Goal: Transaction & Acquisition: Purchase product/service

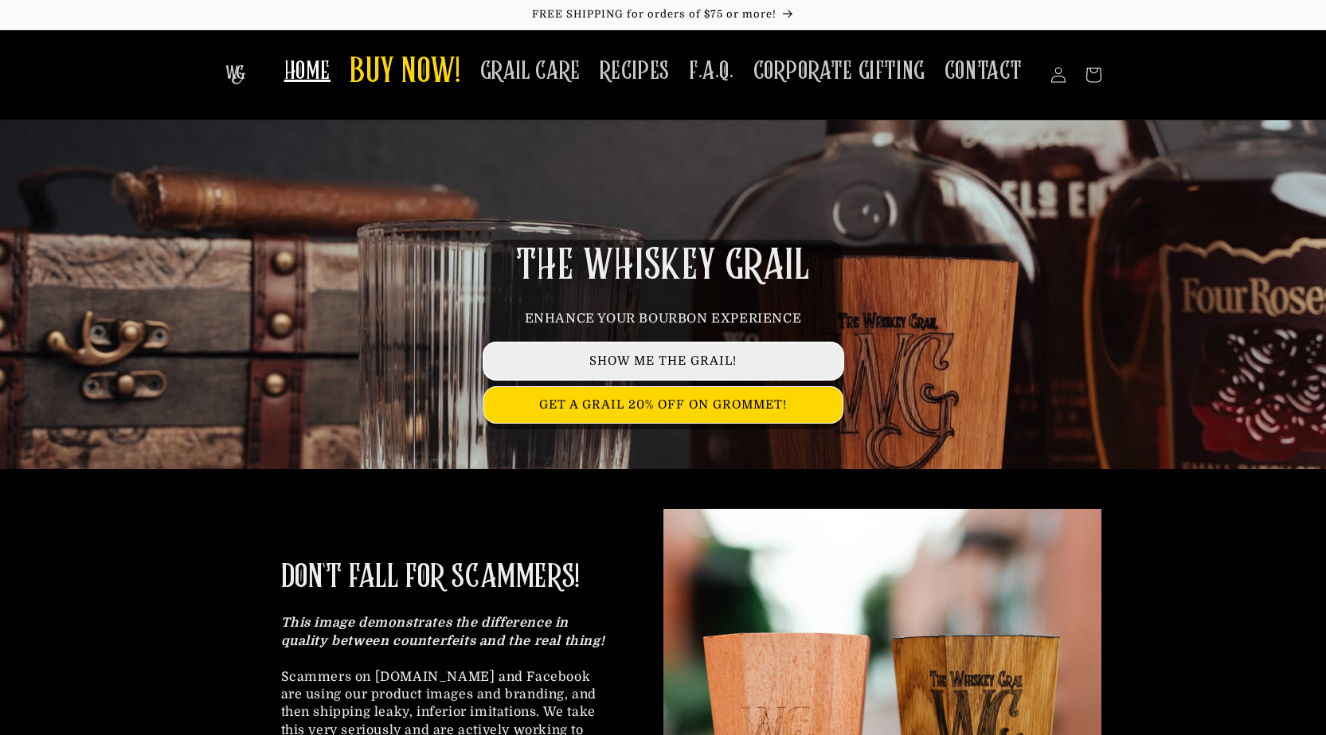
click at [788, 358] on link "SHOW ME THE GRAIL!" at bounding box center [663, 361] width 358 height 36
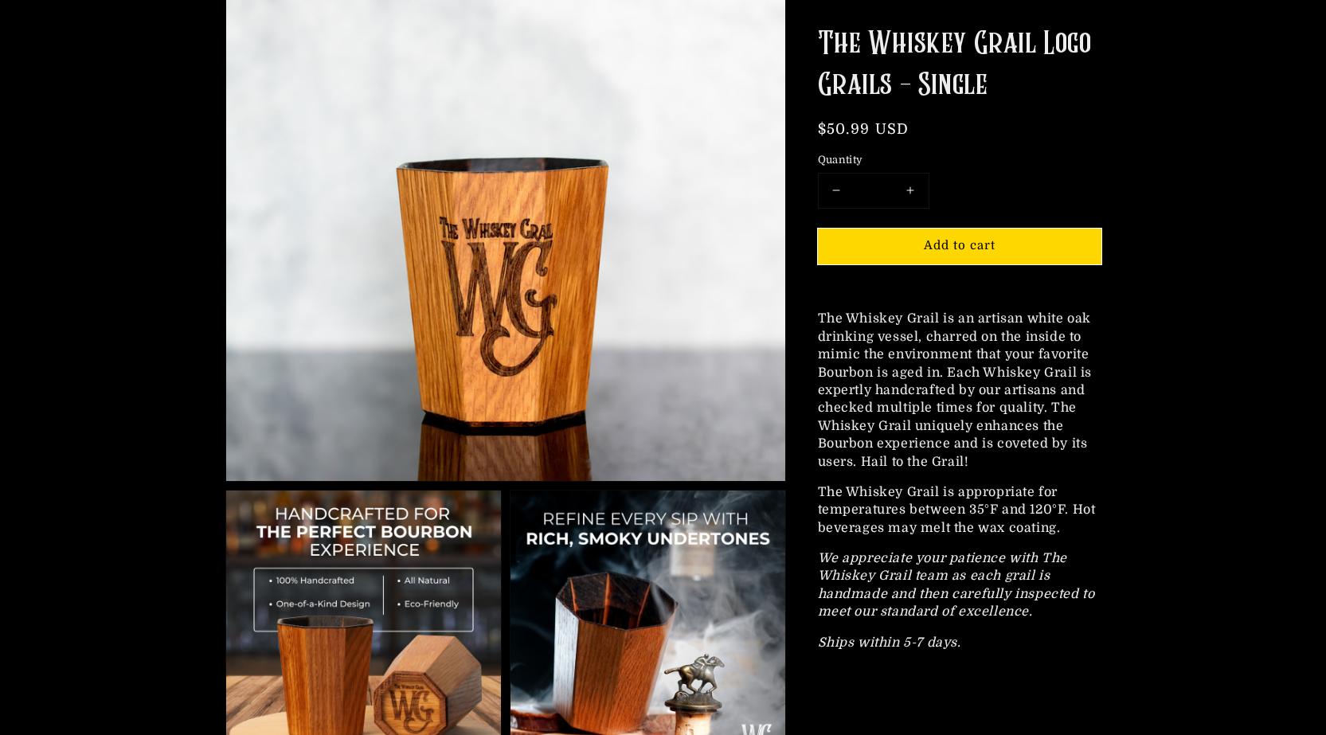
scroll to position [319, 0]
